Goal: Task Accomplishment & Management: Use online tool/utility

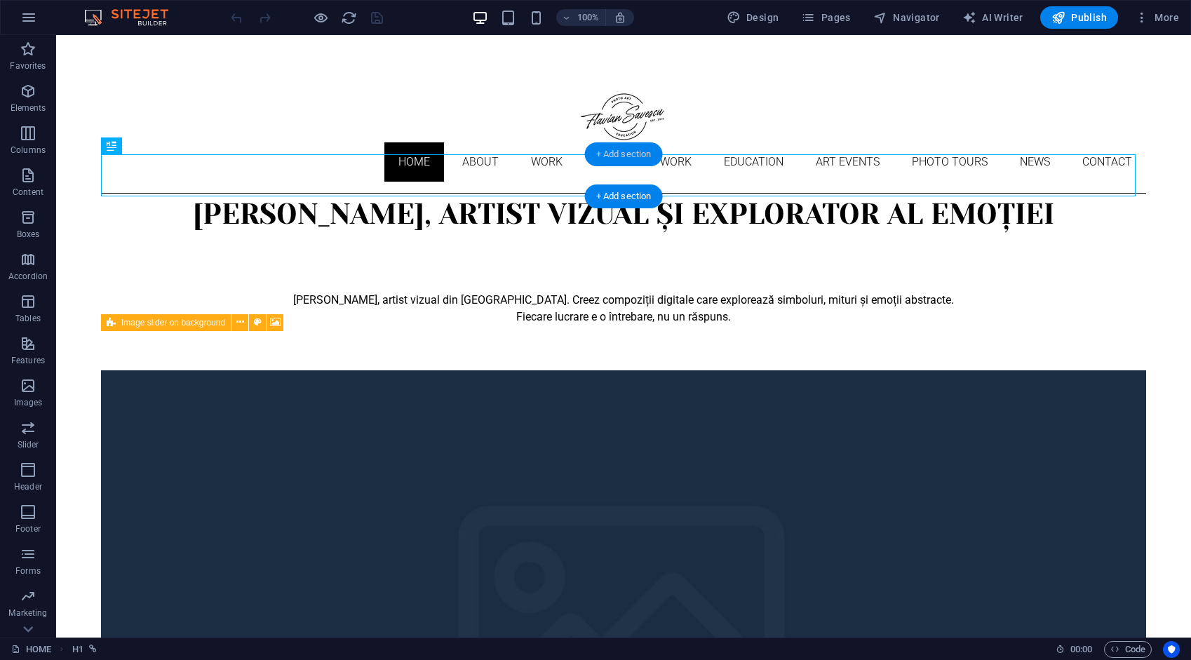
click at [630, 153] on div "+ Add section" at bounding box center [624, 154] width 78 height 24
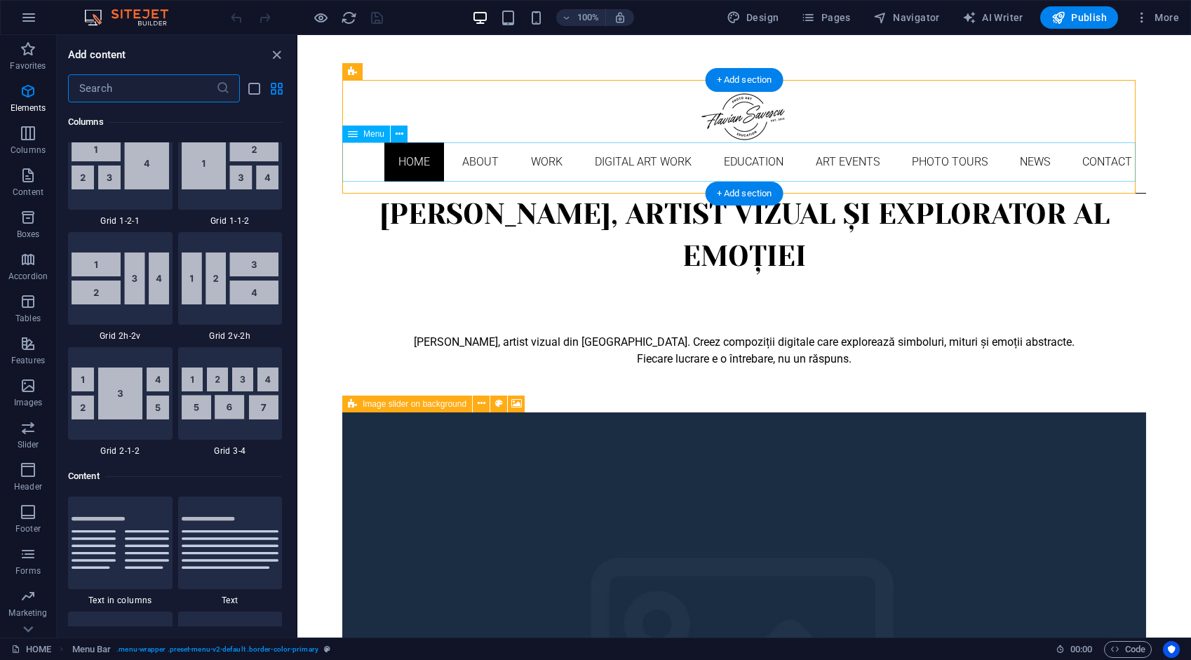
scroll to position [2454, 0]
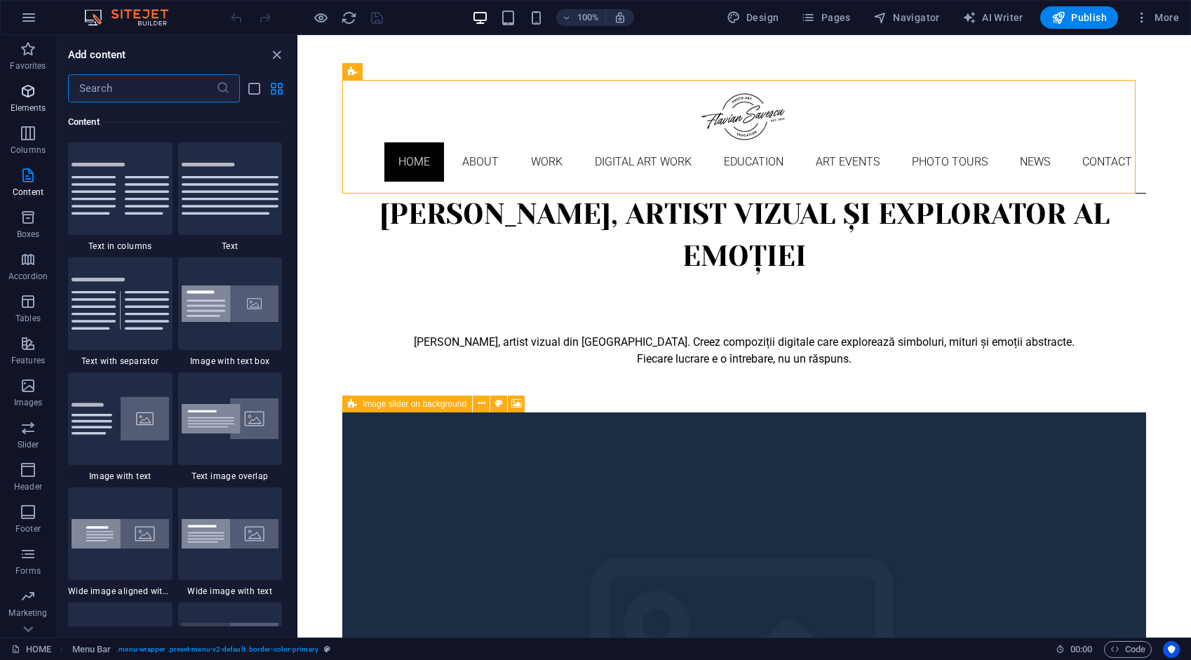
click at [27, 91] on icon "button" at bounding box center [28, 91] width 17 height 17
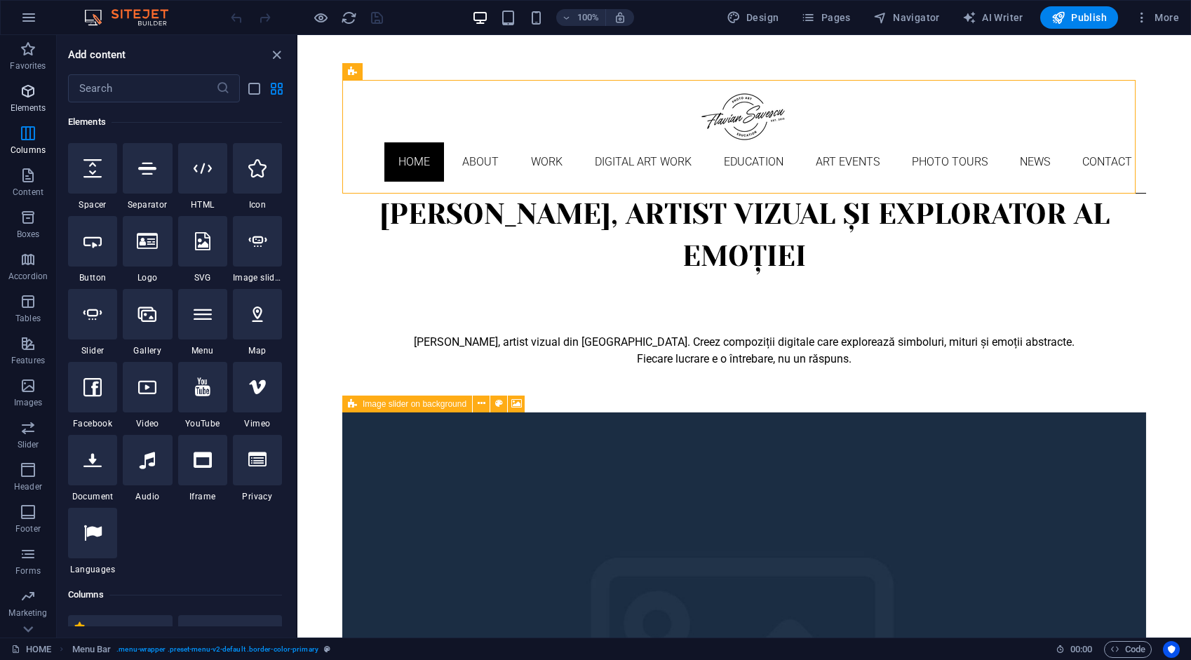
scroll to position [149, 0]
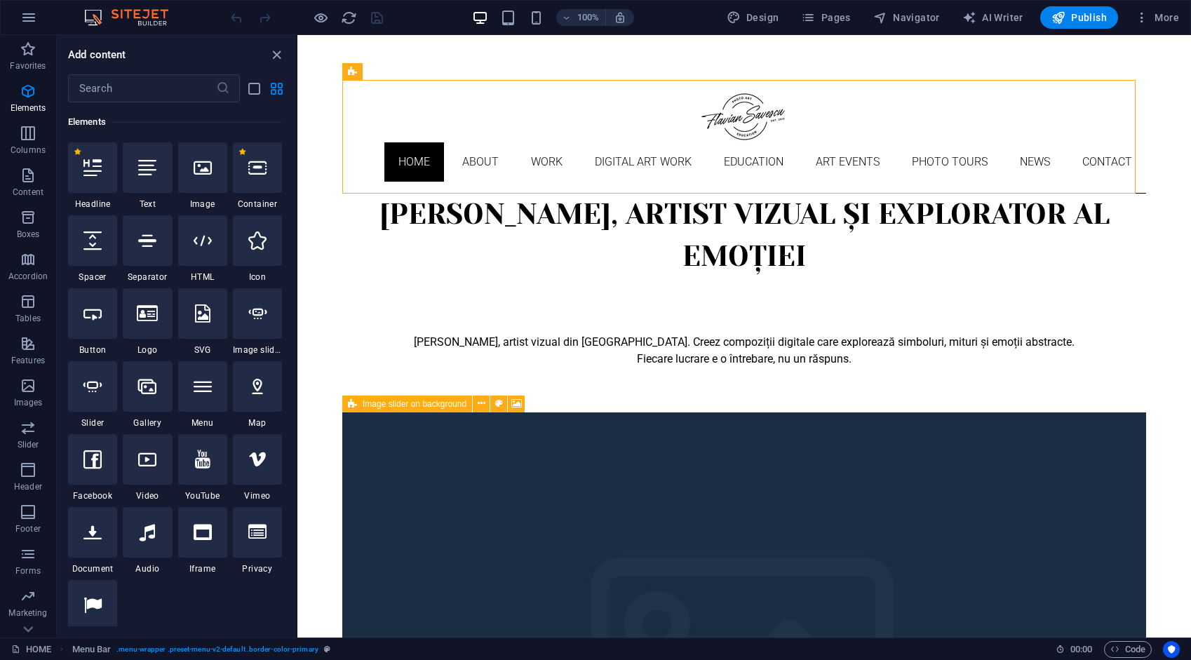
click at [100, 245] on icon at bounding box center [92, 240] width 18 height 18
select select "px"
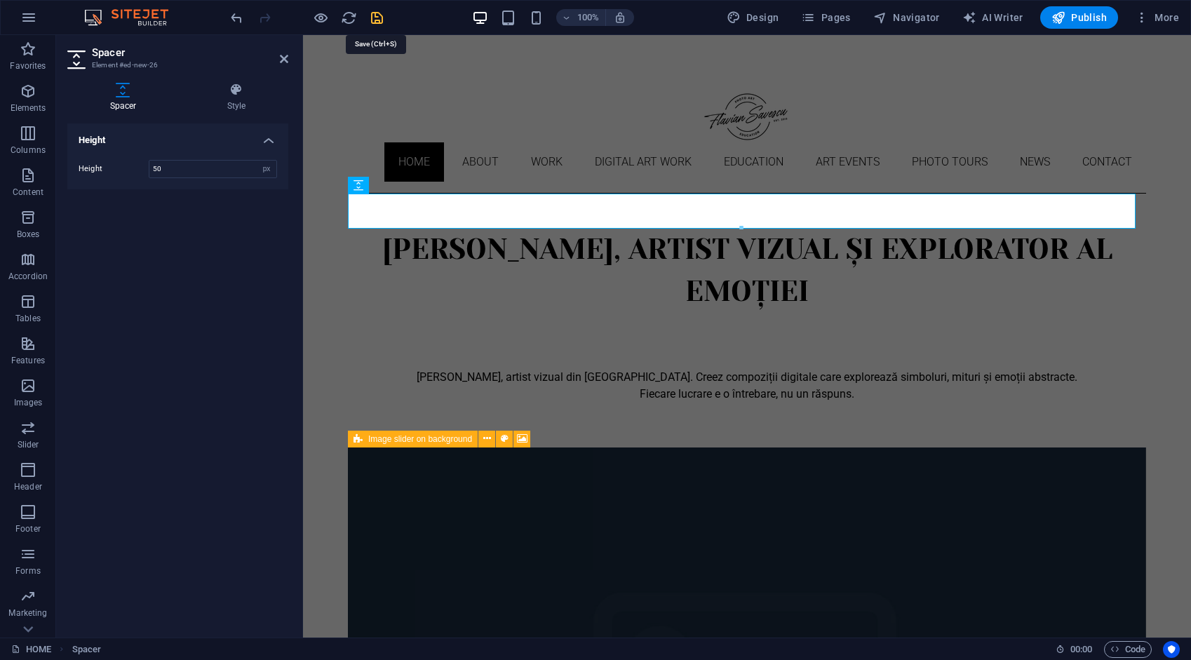
click at [374, 18] on icon "save" at bounding box center [377, 18] width 16 height 16
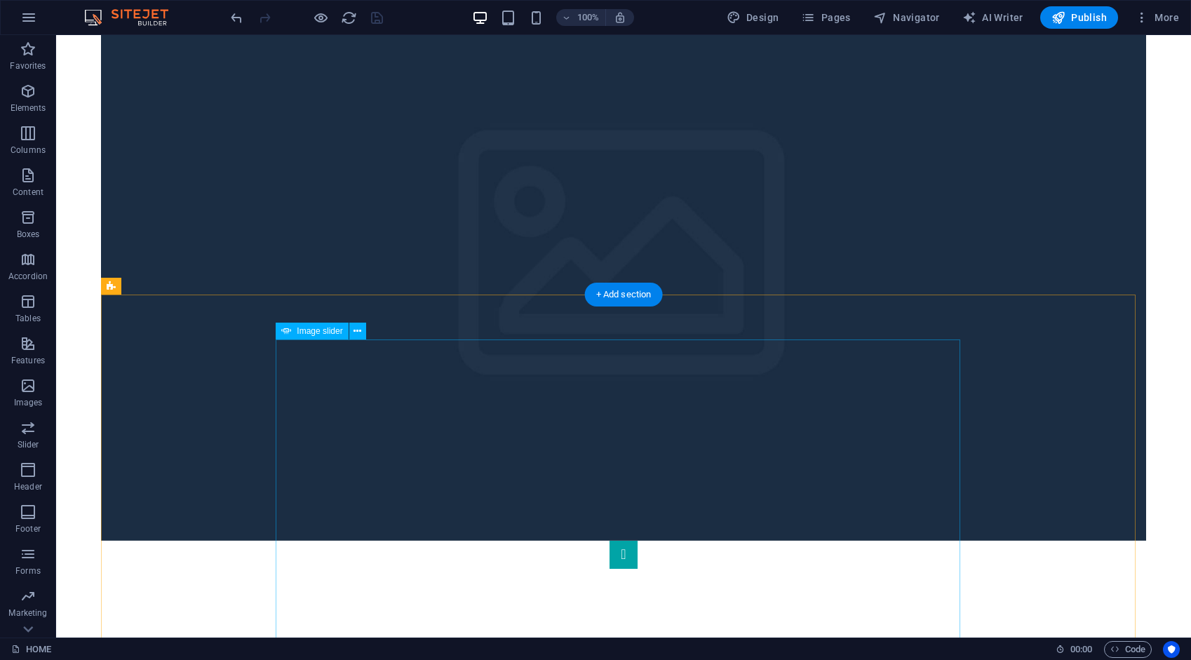
scroll to position [421, 0]
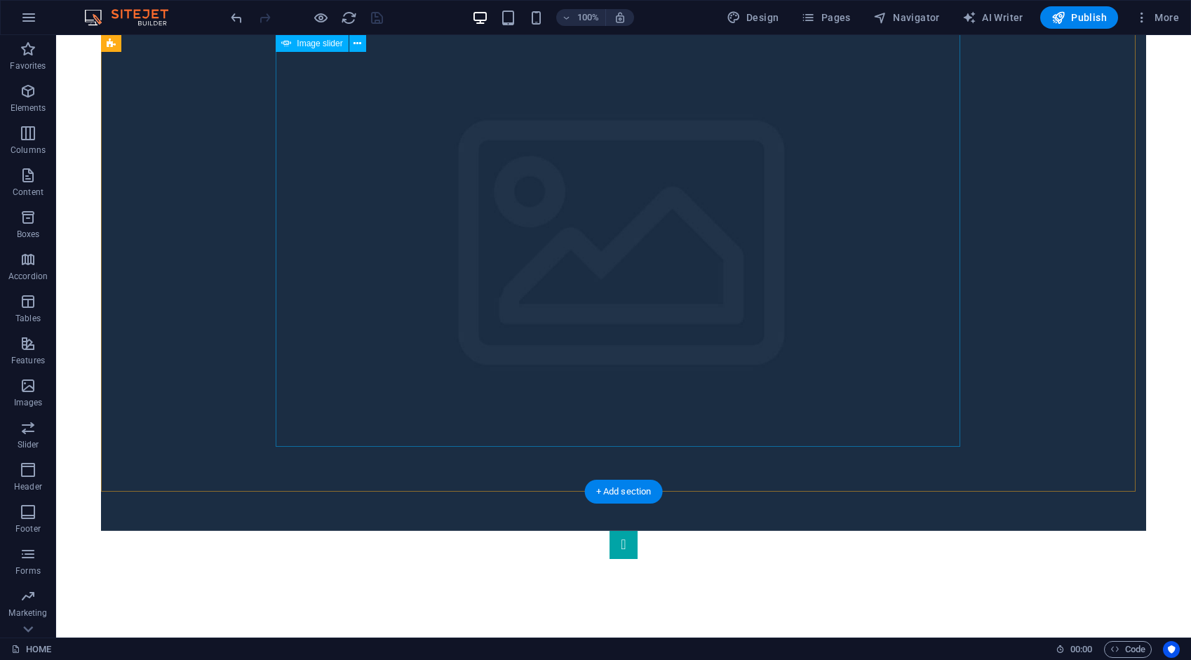
select select "ms"
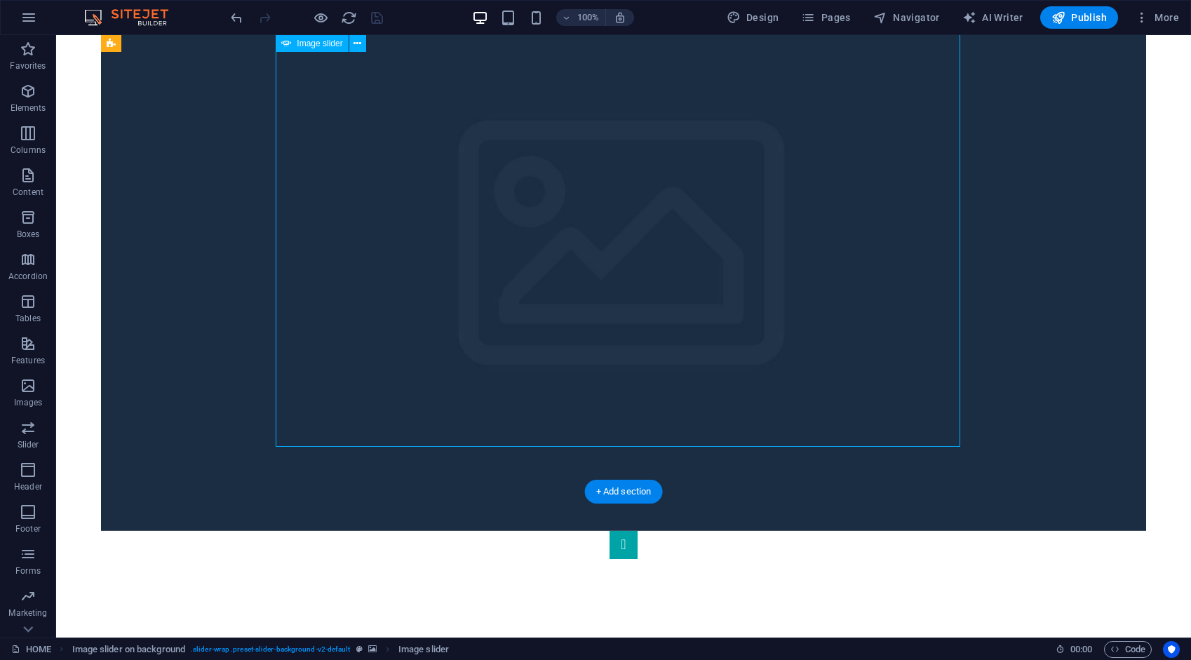
select select "s"
select select "progressive"
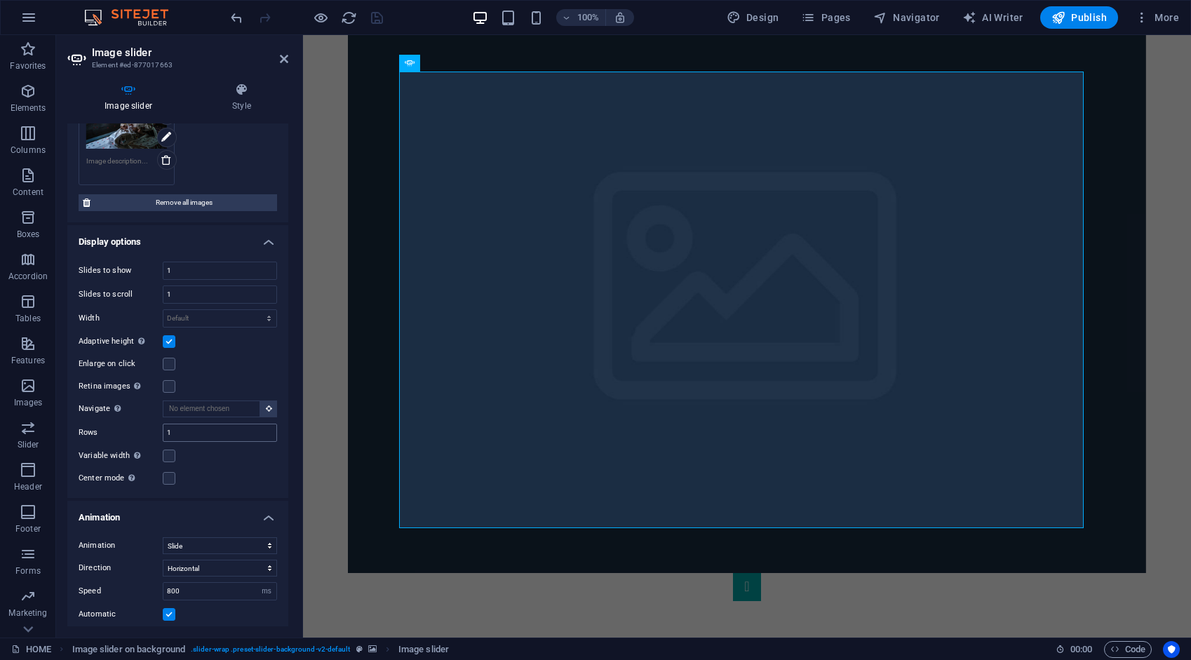
scroll to position [168, 0]
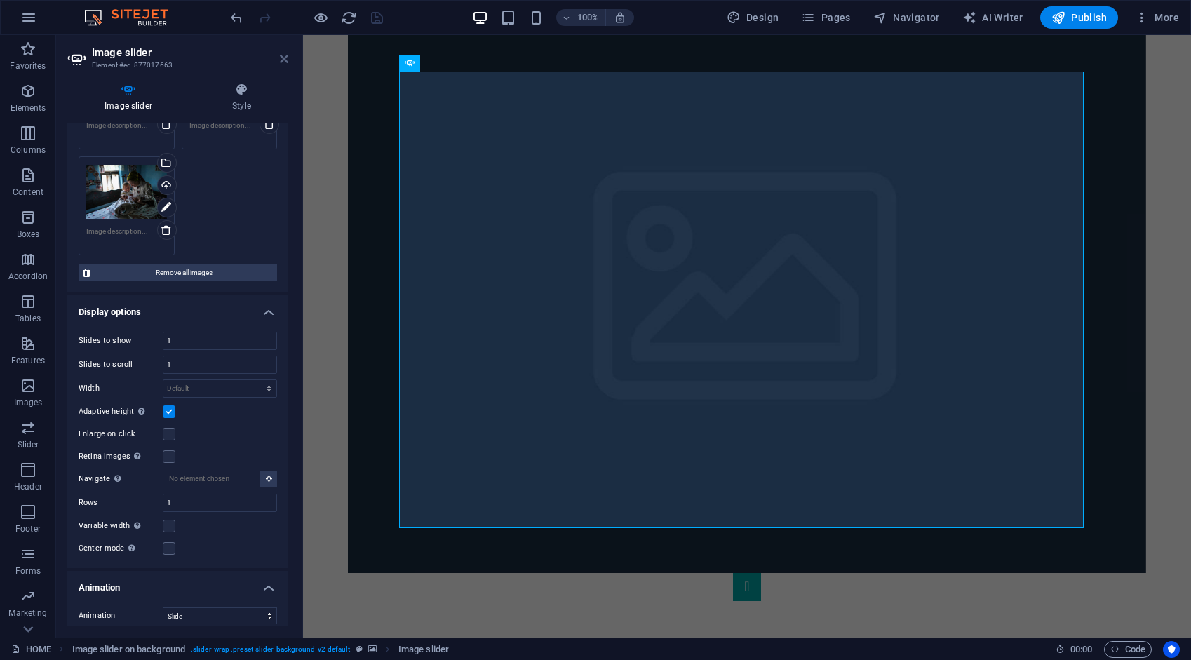
drag, startPoint x: 285, startPoint y: 58, endPoint x: 229, endPoint y: 22, distance: 66.5
click at [285, 57] on icon at bounding box center [284, 58] width 8 height 11
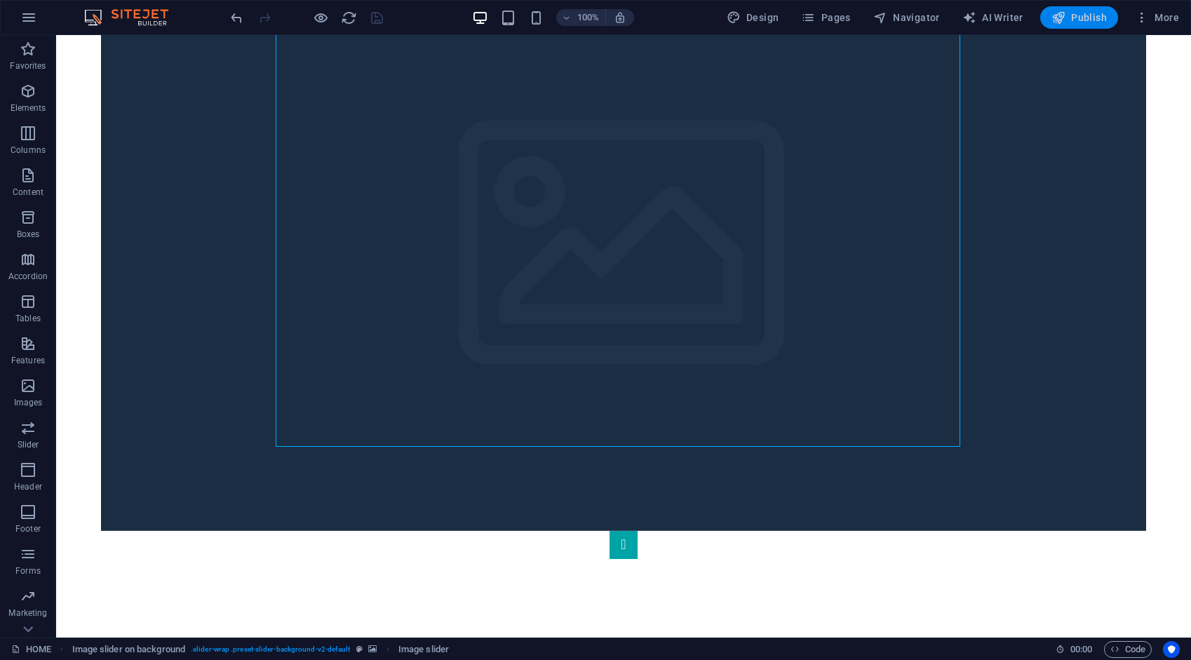
click at [1092, 19] on span "Publish" at bounding box center [1078, 18] width 55 height 14
